Goal: Complete application form: Complete application form

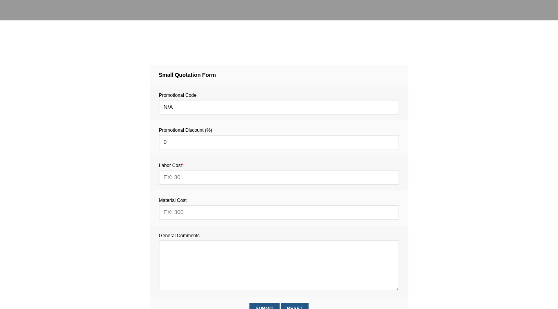
scroll to position [259, 0]
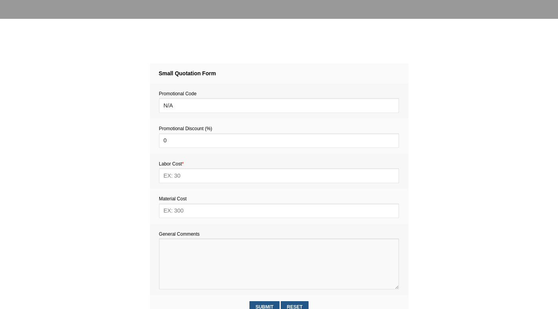
click at [177, 253] on textarea at bounding box center [279, 263] width 240 height 51
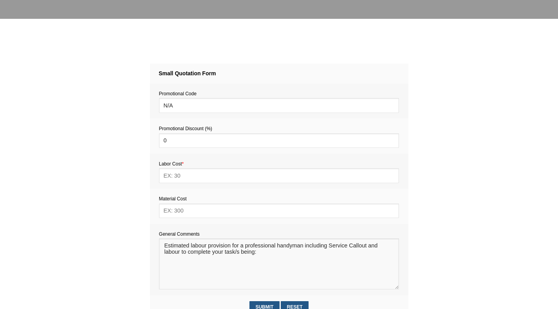
paste textarea "Fix a towel rail, light fitting, door handle on wire security door. Screw at co…"
click at [164, 260] on textarea at bounding box center [279, 263] width 240 height 51
click at [207, 260] on textarea at bounding box center [279, 263] width 240 height 51
click at [203, 260] on textarea at bounding box center [279, 263] width 240 height 51
click at [210, 260] on textarea at bounding box center [279, 263] width 240 height 51
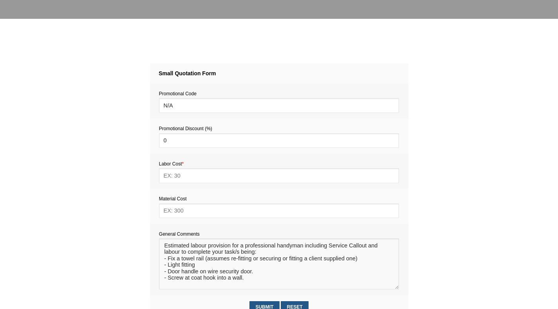
click at [200, 265] on textarea at bounding box center [279, 263] width 240 height 51
click at [208, 267] on textarea at bounding box center [279, 263] width 240 height 51
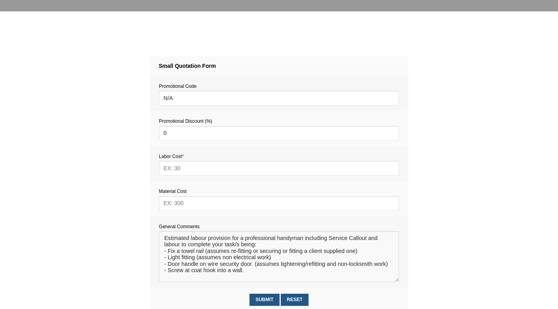
scroll to position [267, 0]
type textarea "Estimated labour provision for a professional handyman including Service Callou…"
click at [190, 173] on input "text" at bounding box center [279, 167] width 240 height 14
type input "352"
click at [183, 202] on input "text" at bounding box center [279, 202] width 240 height 14
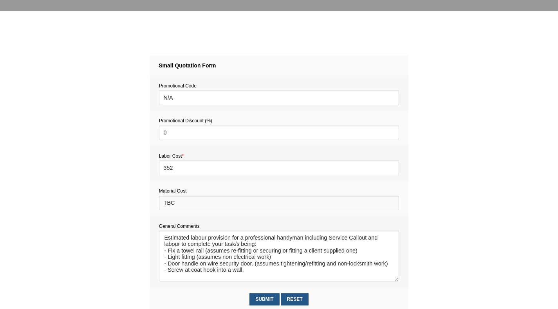
scroll to position [315, 0]
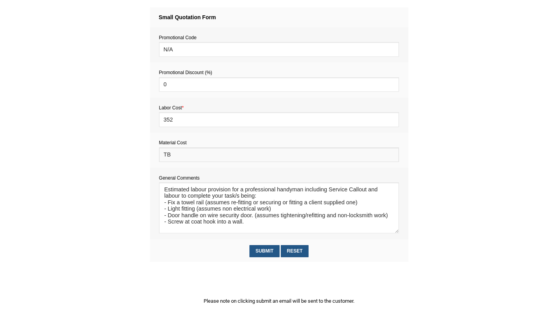
type input "T"
click at [253, 228] on textarea at bounding box center [279, 207] width 240 height 51
type textarea "Estimated labour provision for a professional handyman including Service Callou…"
click at [263, 254] on input "Submit" at bounding box center [264, 251] width 30 height 12
